Goal: Information Seeking & Learning: Learn about a topic

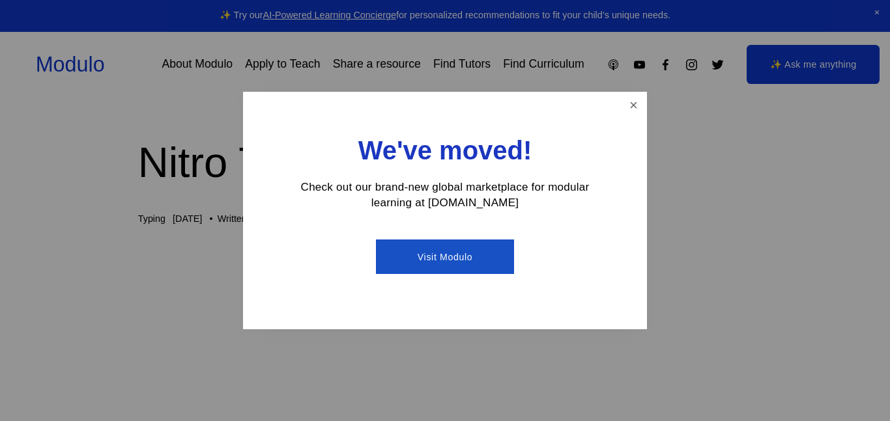
click at [455, 236] on ul "Visit Modulo" at bounding box center [445, 257] width 313 height 53
click at [632, 101] on link "Close" at bounding box center [633, 105] width 23 height 23
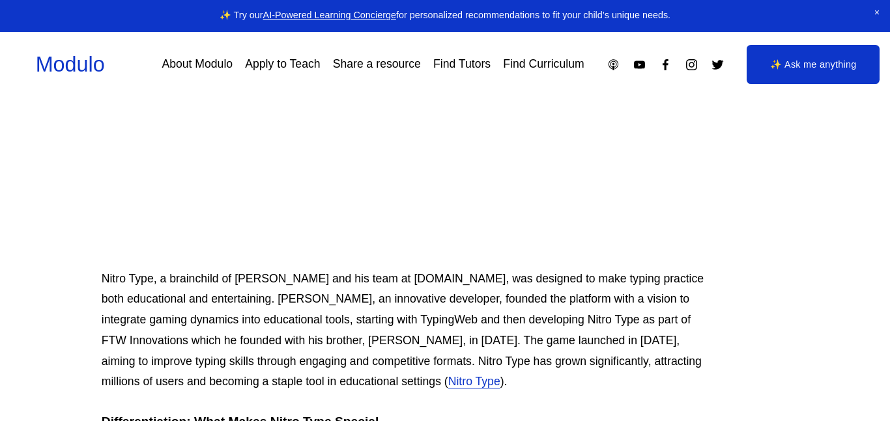
scroll to position [336, 36]
